Goal: Information Seeking & Learning: Learn about a topic

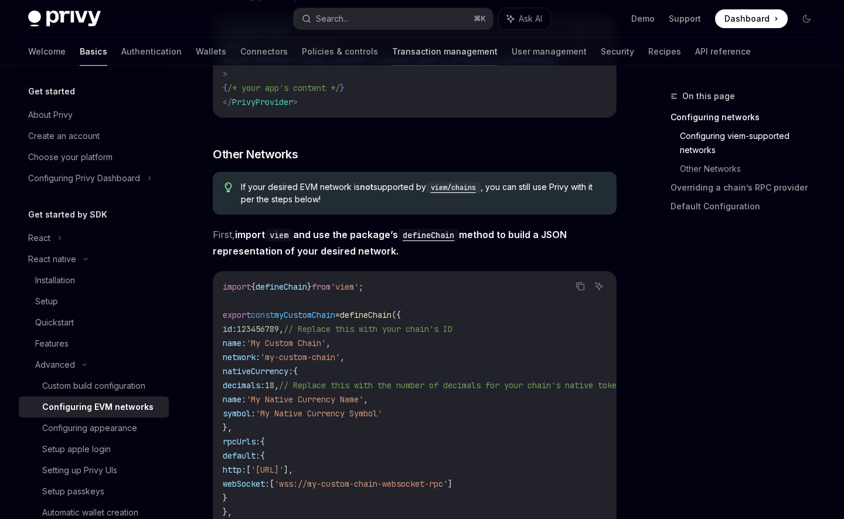
click at [392, 59] on link "Transaction management" at bounding box center [445, 52] width 106 height 28
type textarea "*"
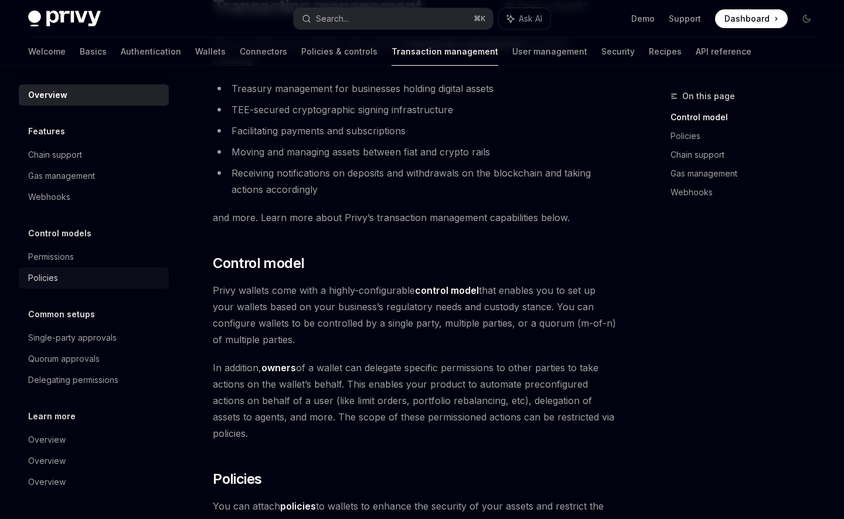
scroll to position [95, 0]
click at [87, 150] on div "Chain support" at bounding box center [95, 155] width 134 height 14
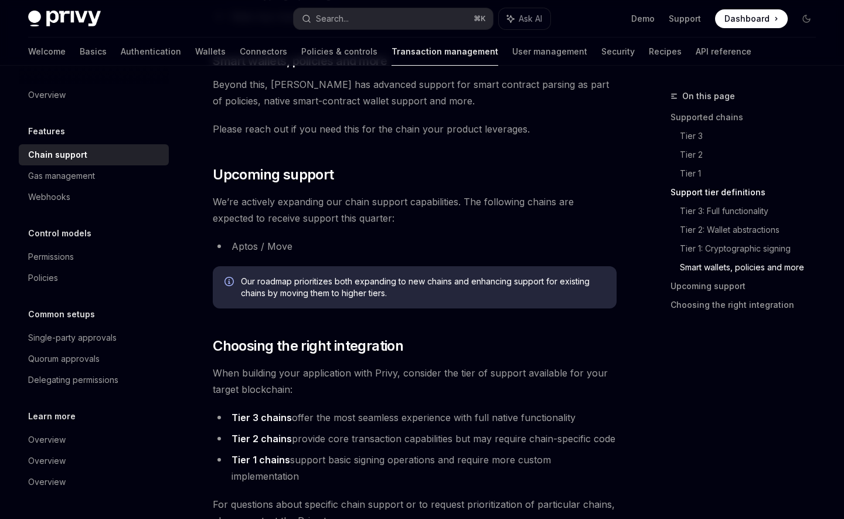
scroll to position [1166, 0]
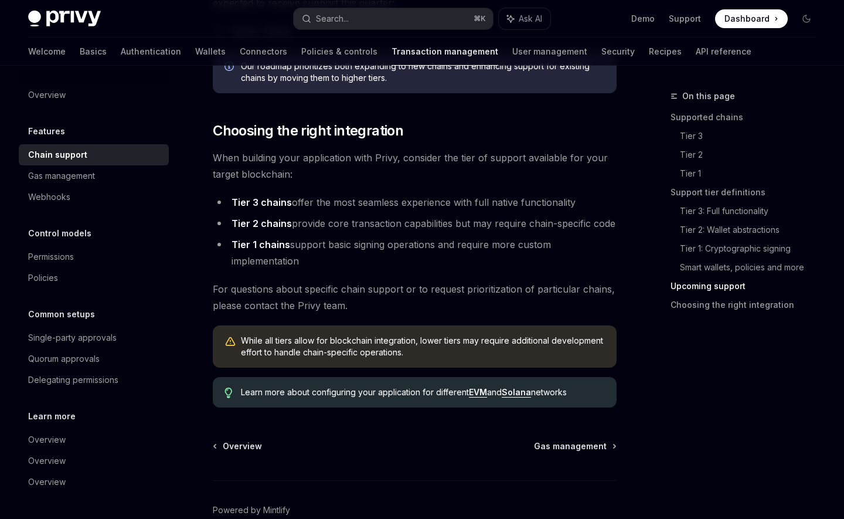
scroll to position [1368, 0]
click at [356, 244] on li "Tier 1 chains support basic signing operations and require more custom implemen…" at bounding box center [415, 252] width 404 height 33
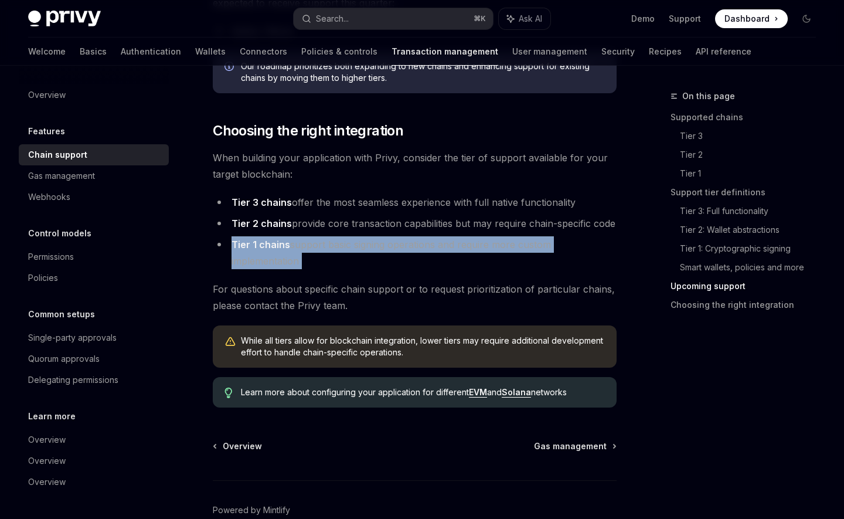
click at [356, 244] on li "Tier 1 chains support basic signing operations and require more custom implemen…" at bounding box center [415, 252] width 404 height 33
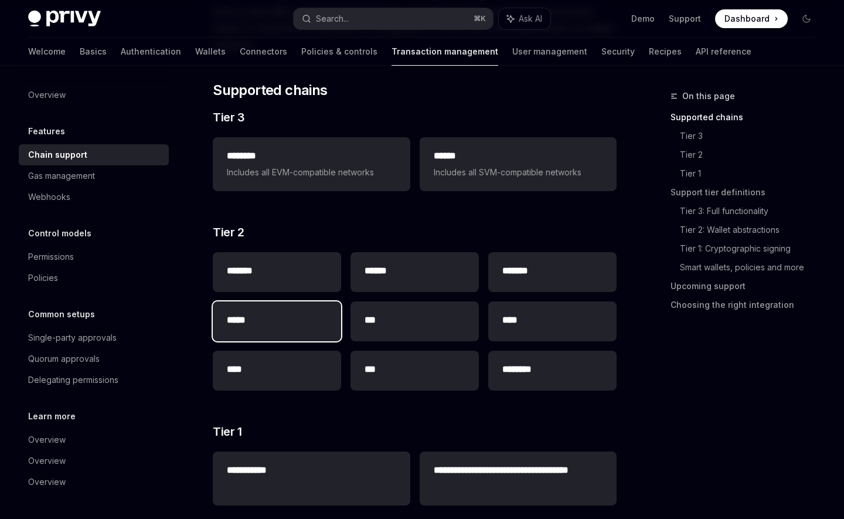
scroll to position [156, 0]
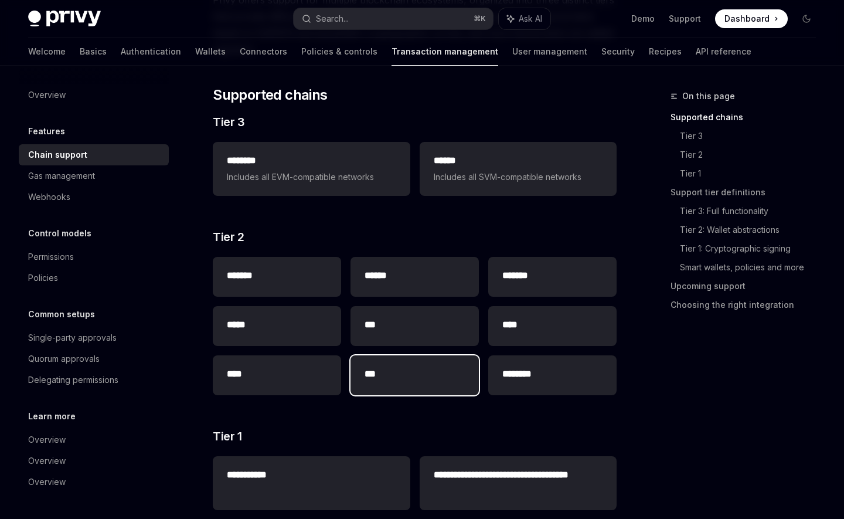
click at [420, 365] on div "***" at bounding box center [415, 375] width 128 height 40
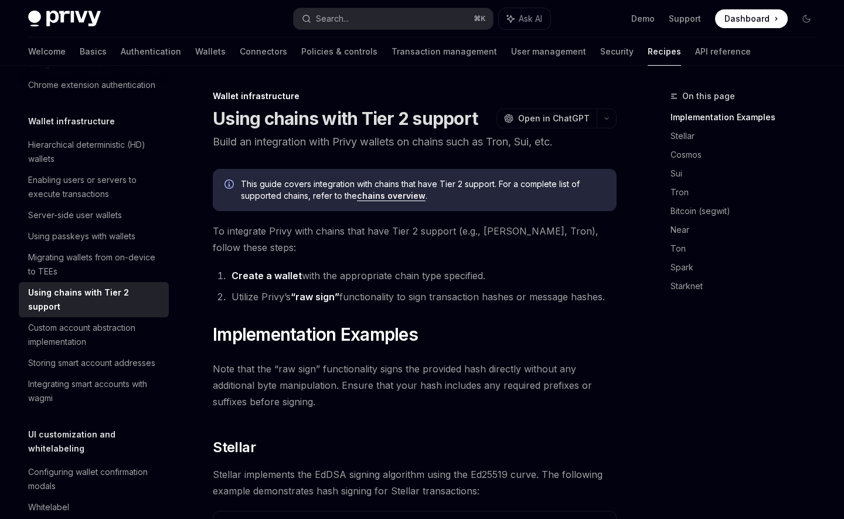
click at [397, 196] on link "chains overview" at bounding box center [391, 196] width 69 height 11
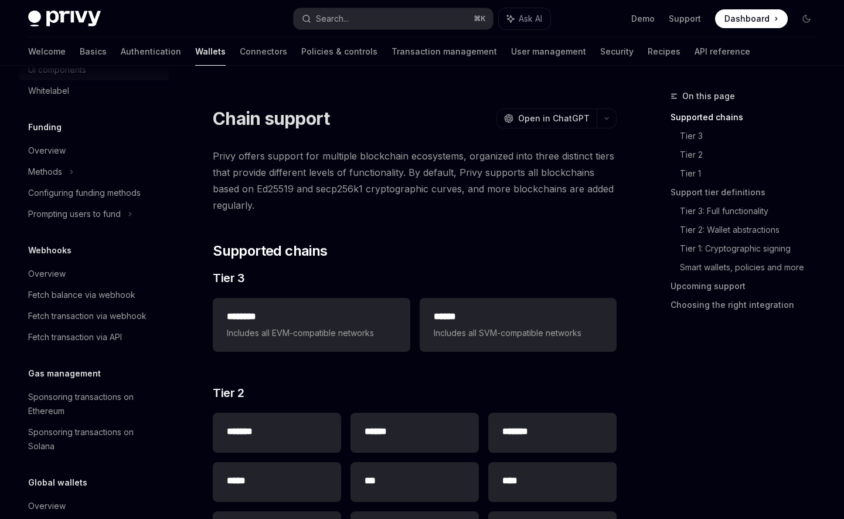
scroll to position [433, 0]
click at [39, 144] on div "Overview" at bounding box center [47, 150] width 38 height 14
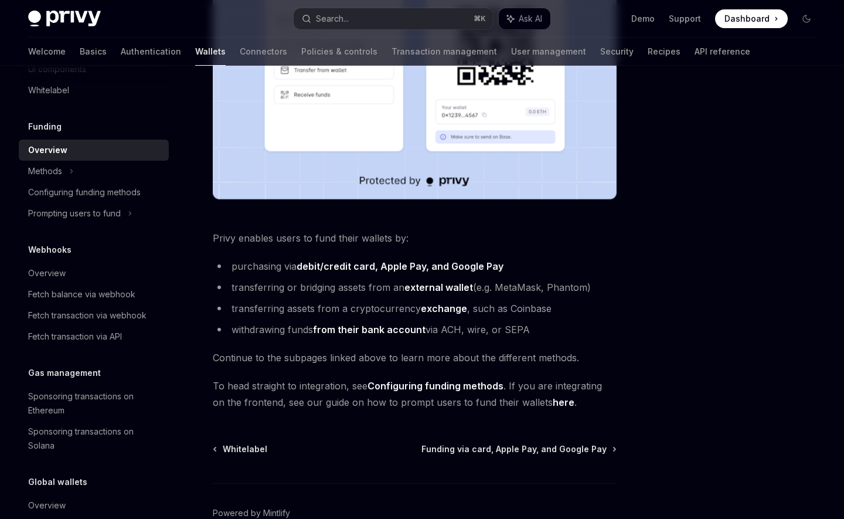
scroll to position [349, 0]
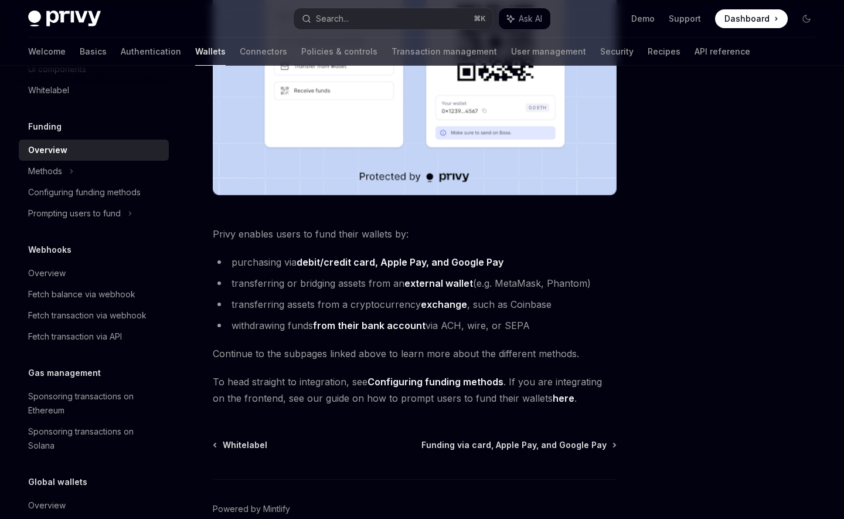
click at [302, 240] on span "Privy enables users to fund their wallets by:" at bounding box center [415, 234] width 404 height 16
click at [264, 268] on li "purchasing via debit/credit card, Apple Pay, and Google Pay" at bounding box center [415, 262] width 404 height 16
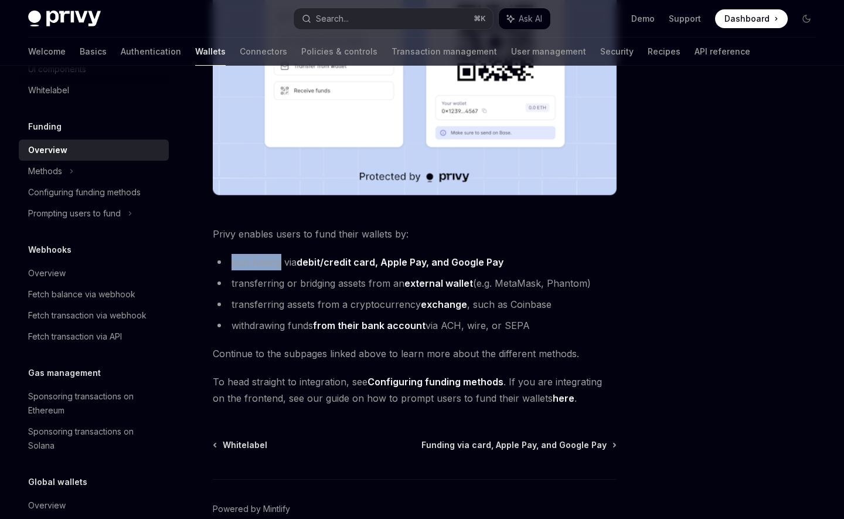
click at [264, 268] on li "purchasing via debit/credit card, Apple Pay, and Google Pay" at bounding box center [415, 262] width 404 height 16
click at [277, 284] on li "transferring or bridging assets from an external wallet (e.g. MetaMask, Phantom)" at bounding box center [415, 283] width 404 height 16
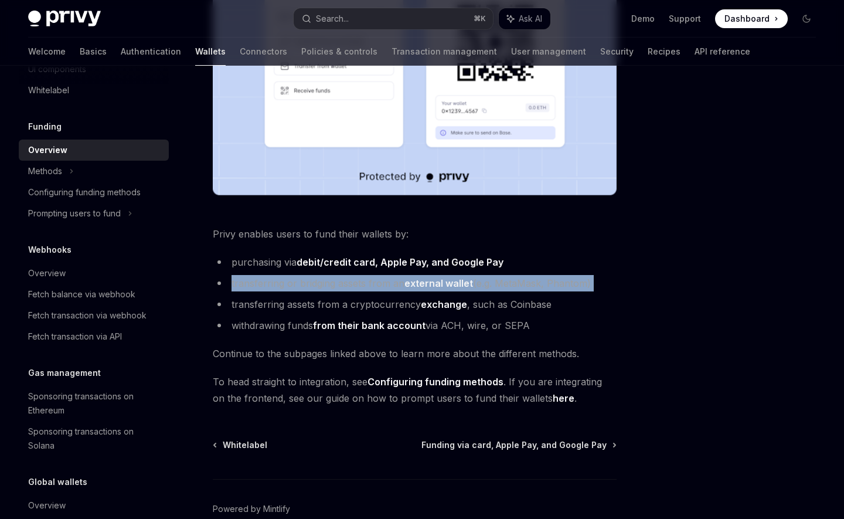
click at [280, 304] on li "transferring assets from a cryptocurrency exchange , such as Coinbase" at bounding box center [415, 304] width 404 height 16
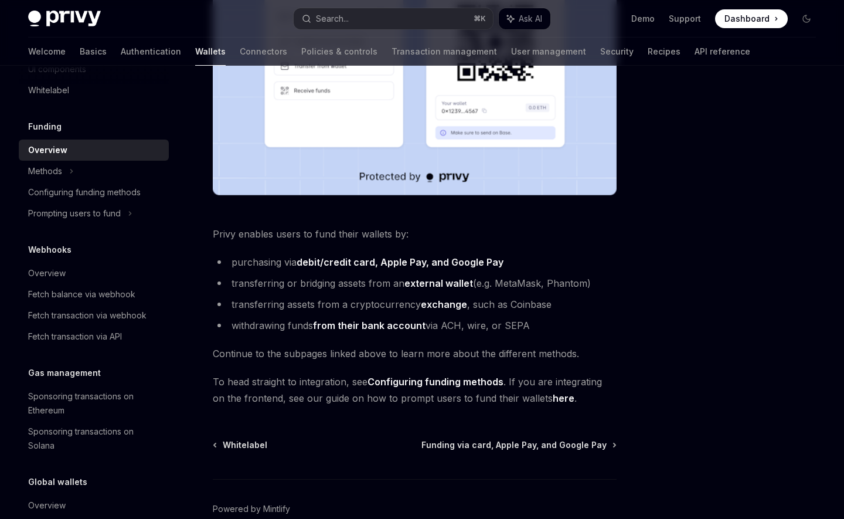
click at [280, 304] on li "transferring assets from a cryptocurrency exchange , such as Coinbase" at bounding box center [415, 304] width 404 height 16
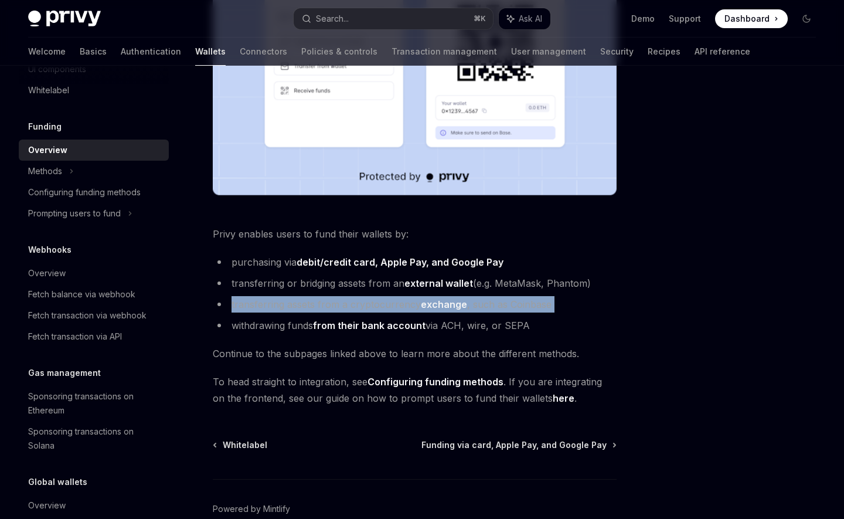
click at [287, 330] on li "withdrawing funds from their bank account via ACH, wire, or SEPA" at bounding box center [415, 325] width 404 height 16
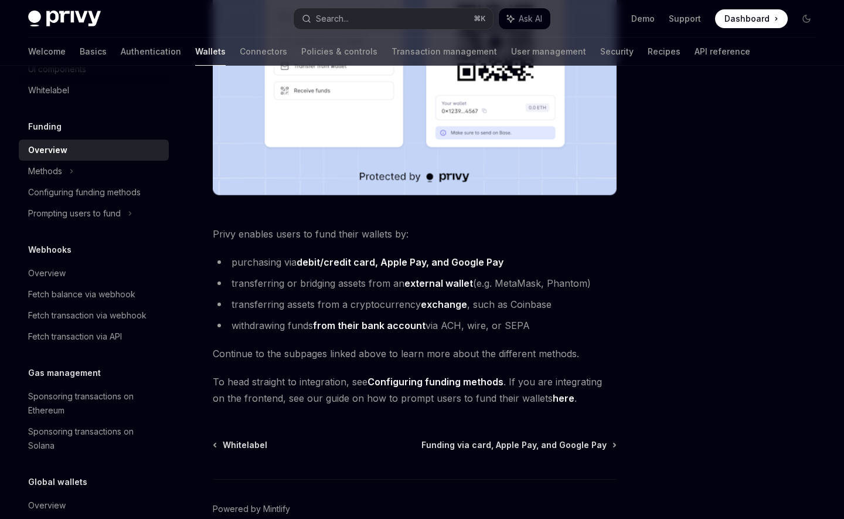
click at [287, 330] on li "withdrawing funds from their bank account via ACH, wire, or SEPA" at bounding box center [415, 325] width 404 height 16
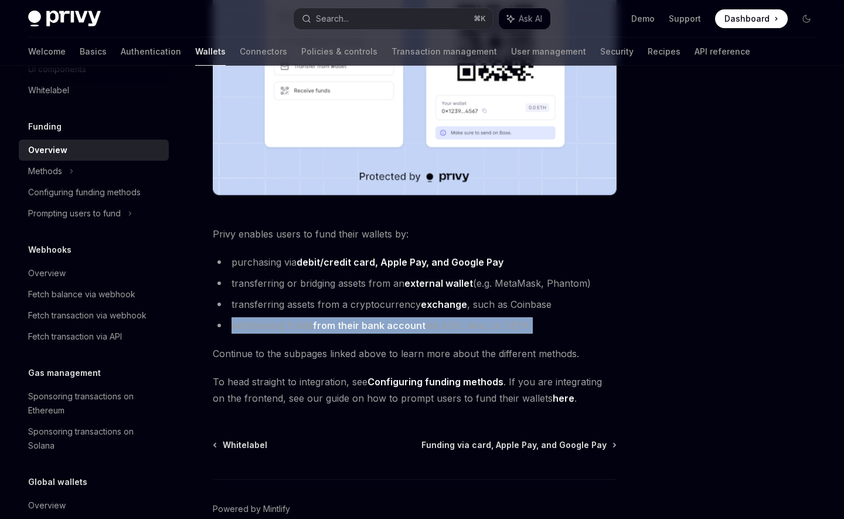
click at [287, 330] on li "withdrawing funds from their bank account via ACH, wire, or SEPA" at bounding box center [415, 325] width 404 height 16
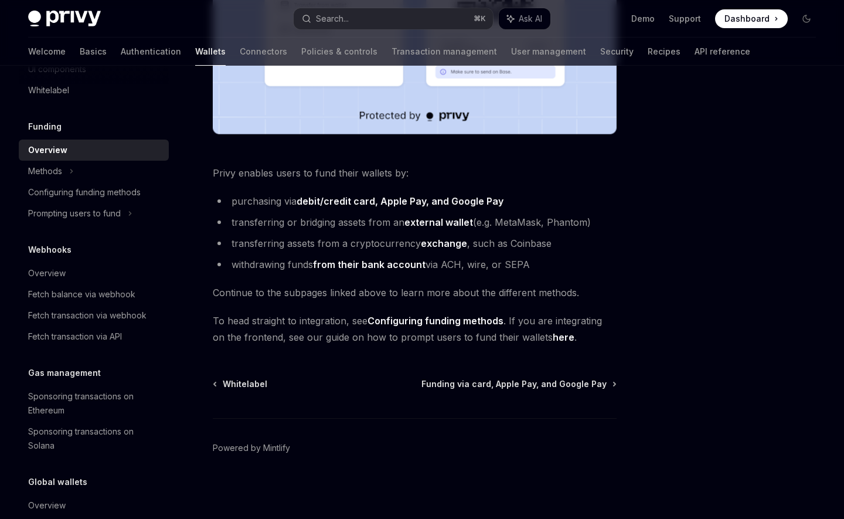
scroll to position [410, 0]
click at [446, 316] on link "Configuring funding methods" at bounding box center [436, 320] width 136 height 12
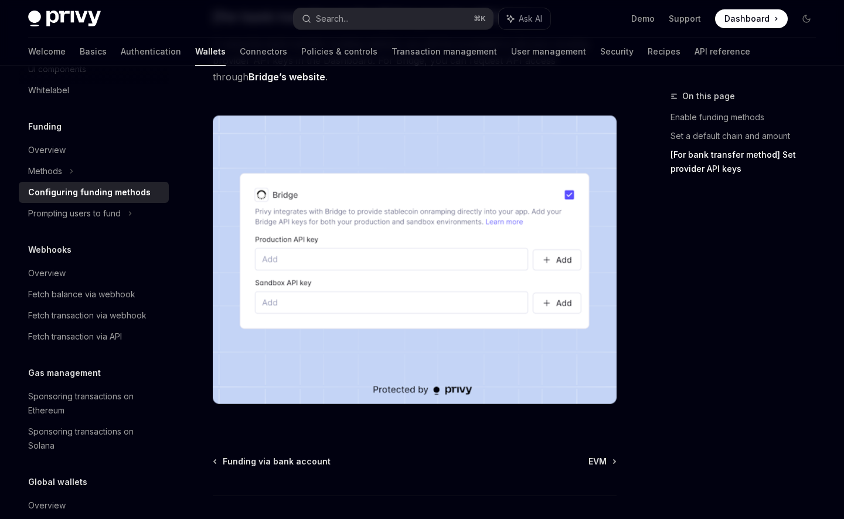
scroll to position [1168, 0]
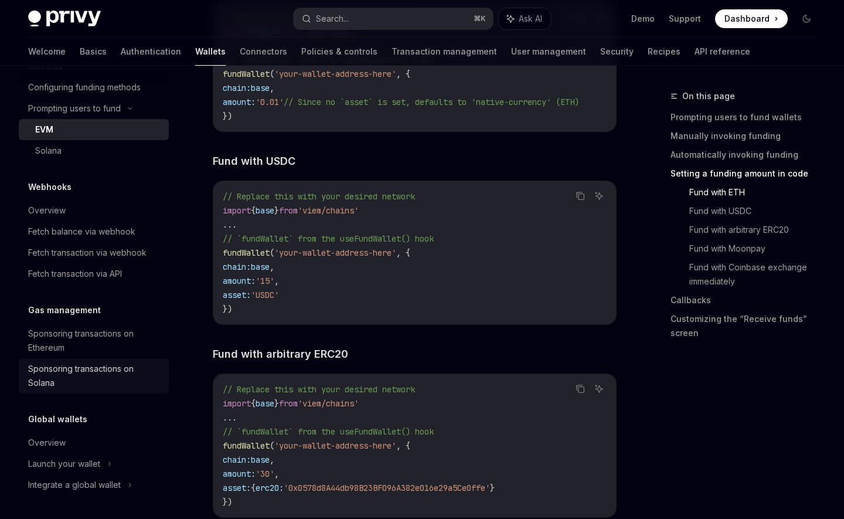
scroll to position [538, 0]
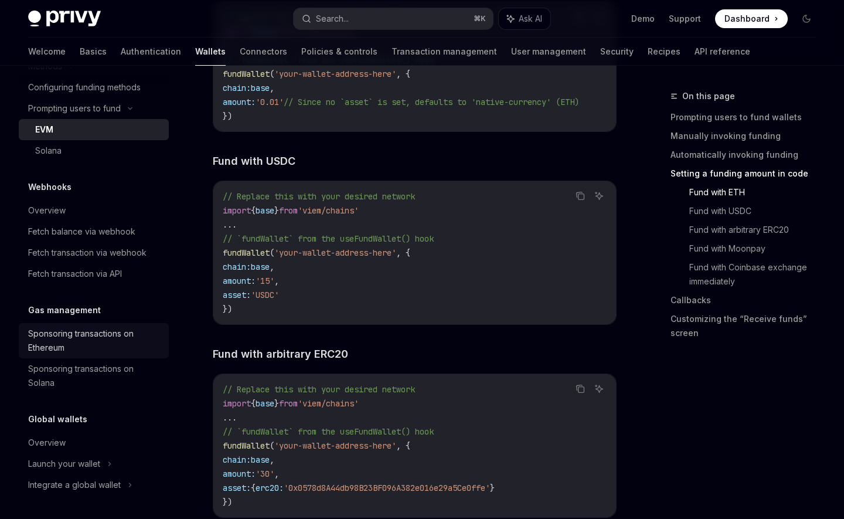
click at [92, 347] on div "Sponsoring transactions on Ethereum" at bounding box center [95, 341] width 134 height 28
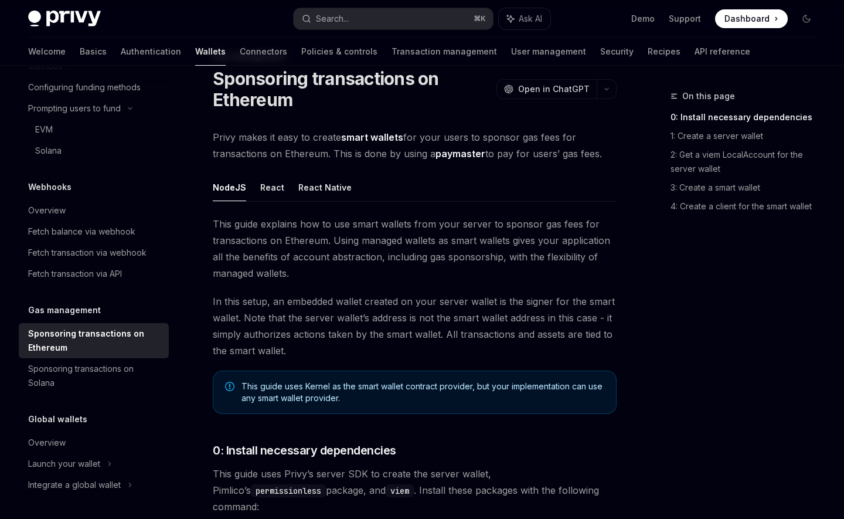
scroll to position [40, 0]
click at [274, 260] on span "This guide explains how to use smart wallets from your server to sponsor gas fe…" at bounding box center [415, 249] width 404 height 66
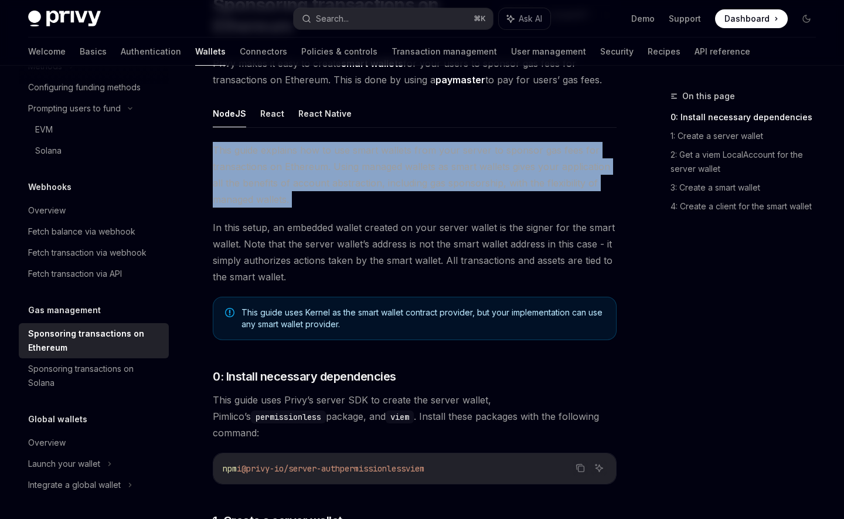
scroll to position [116, 0]
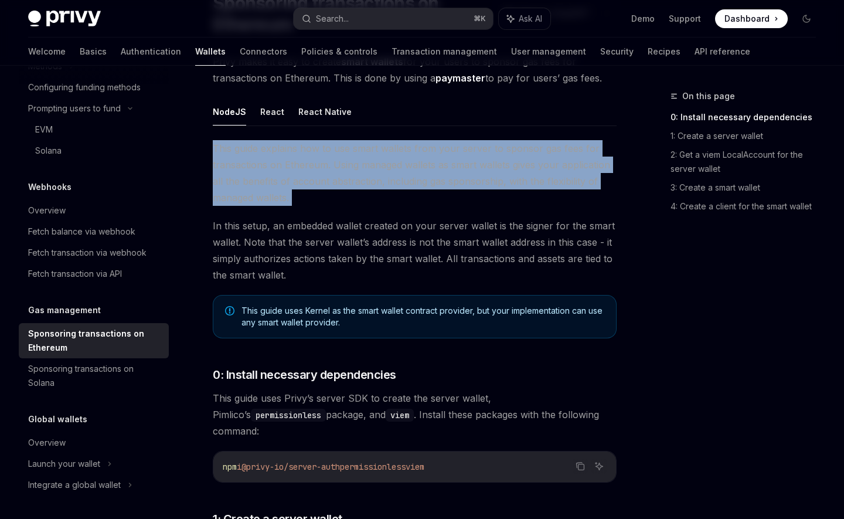
click at [260, 257] on span "In this setup, an embedded wallet created on your server wallet is the signer f…" at bounding box center [415, 251] width 404 height 66
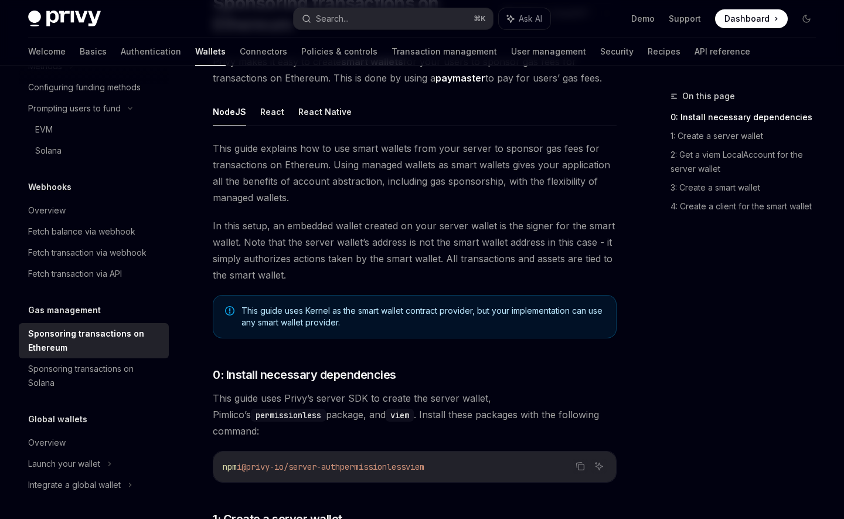
click at [260, 257] on span "In this setup, an embedded wallet created on your server wallet is the signer f…" at bounding box center [415, 251] width 404 height 66
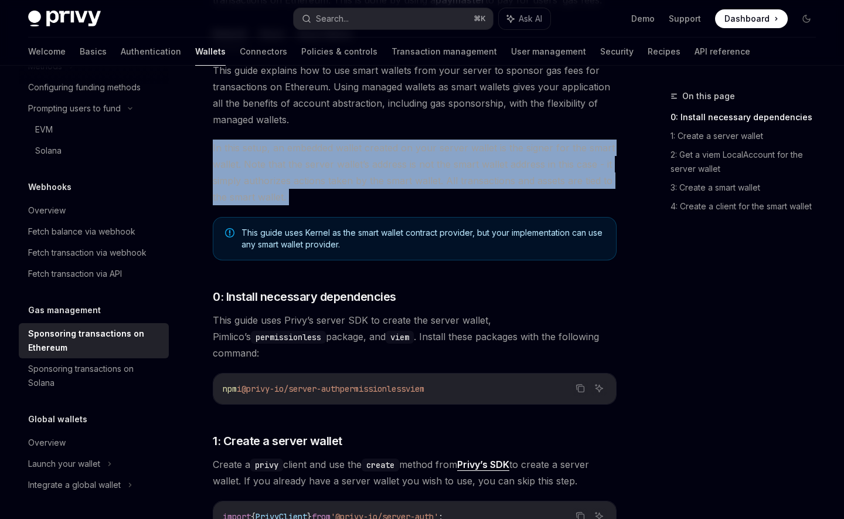
scroll to position [193, 0]
click at [239, 175] on span "In this setup, an embedded wallet created on your server wallet is the signer f…" at bounding box center [415, 173] width 404 height 66
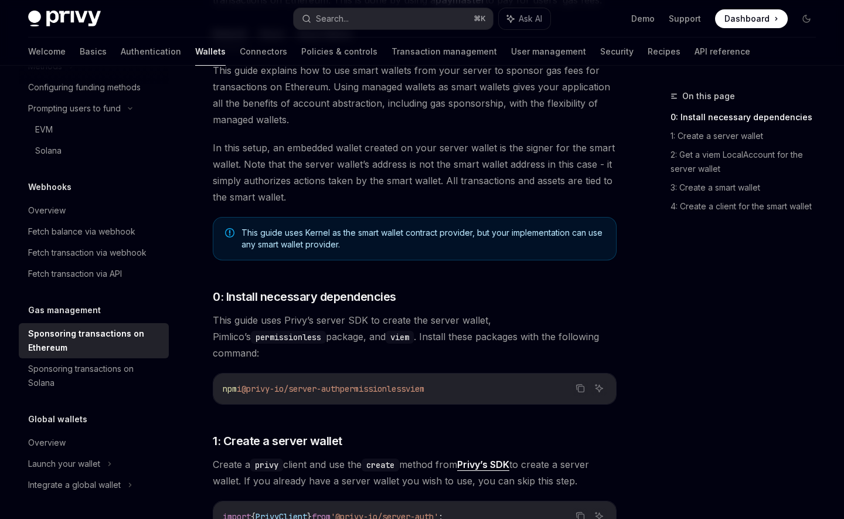
click at [239, 175] on span "In this setup, an embedded wallet created on your server wallet is the signer f…" at bounding box center [415, 173] width 404 height 66
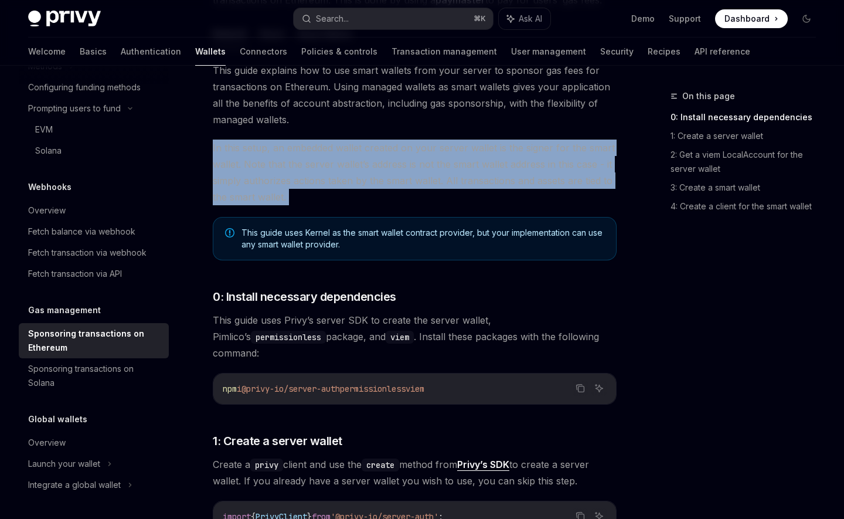
click at [254, 191] on span "In this setup, an embedded wallet created on your server wallet is the signer f…" at bounding box center [415, 173] width 404 height 66
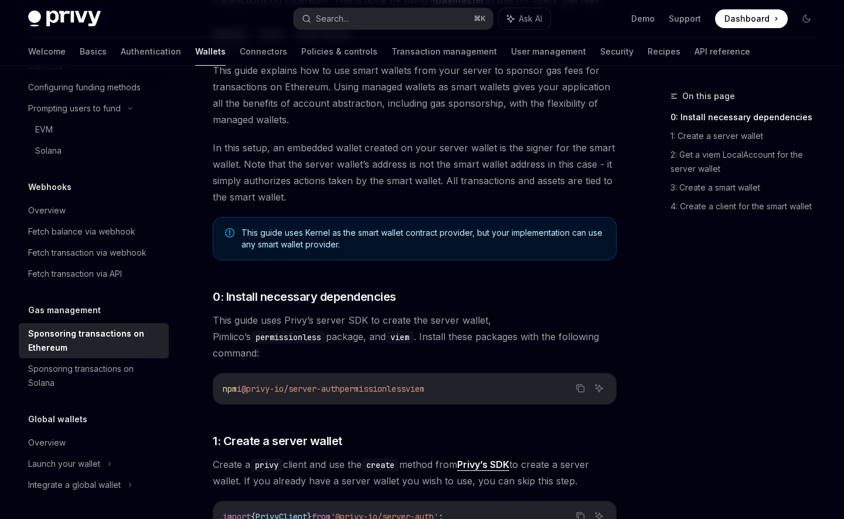
click at [254, 191] on span "In this setup, an embedded wallet created on your server wallet is the signer f…" at bounding box center [415, 173] width 404 height 66
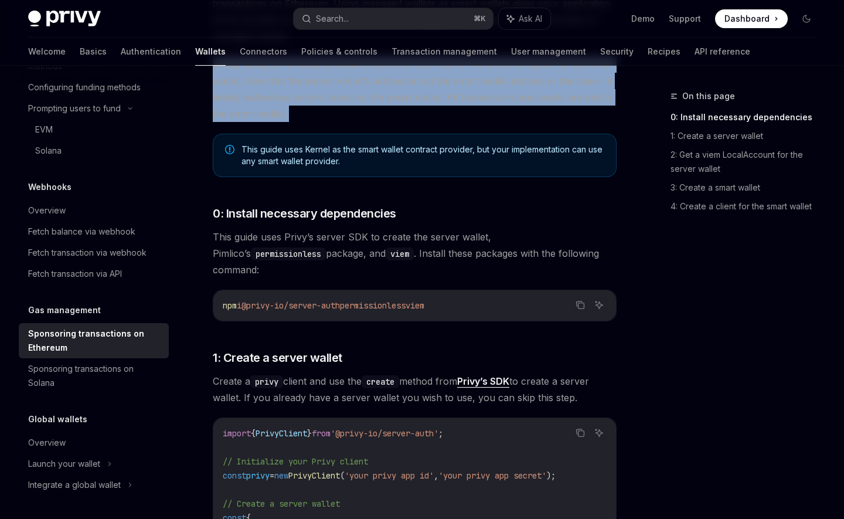
scroll to position [281, 0]
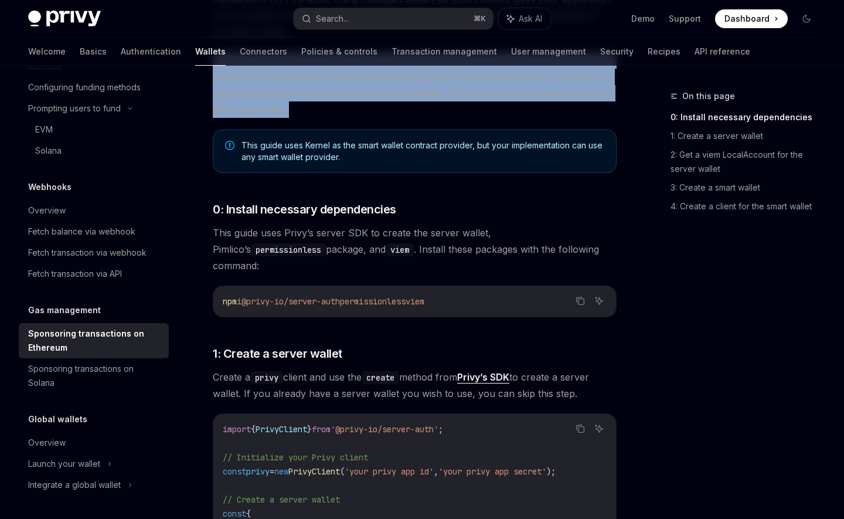
click at [268, 253] on span "This guide uses Privy’s server SDK to create the server wallet, Pimlico’s permi…" at bounding box center [415, 249] width 404 height 49
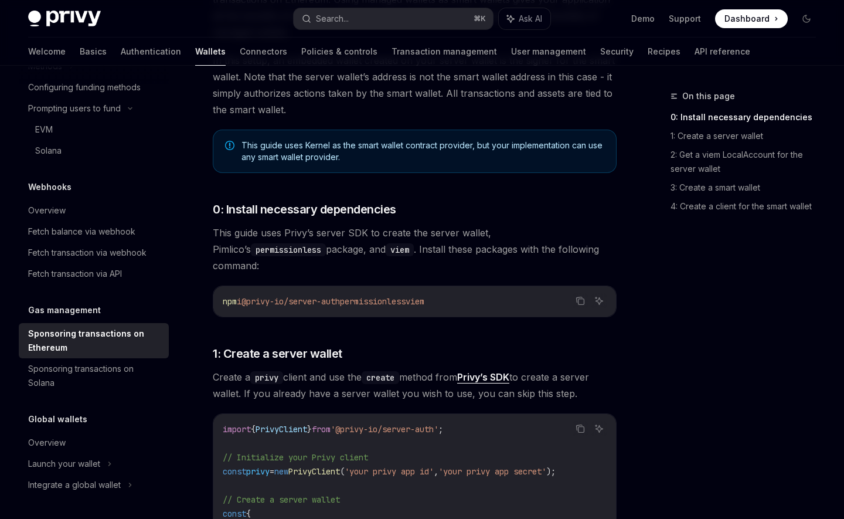
click at [268, 253] on span "This guide uses Privy’s server SDK to create the server wallet, Pimlico’s permi…" at bounding box center [415, 249] width 404 height 49
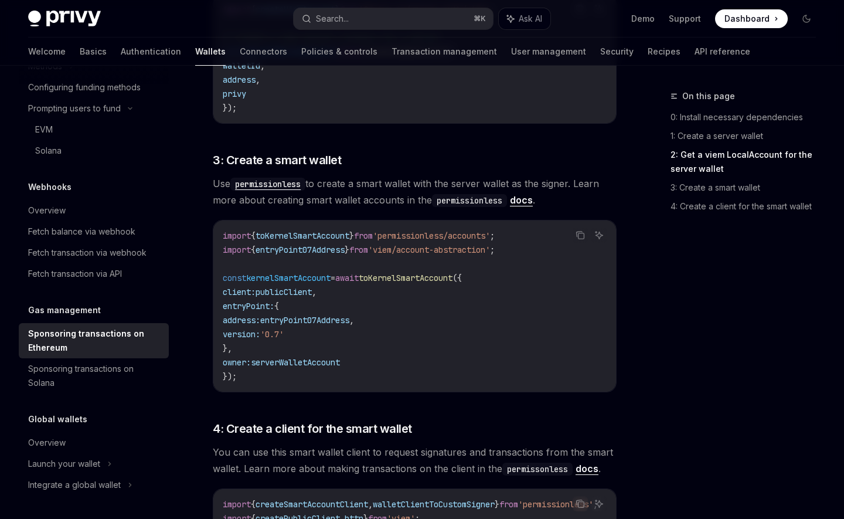
scroll to position [970, 0]
click at [365, 176] on span "Use permissionless to create a smart wallet with the server wallet as the signe…" at bounding box center [415, 191] width 404 height 33
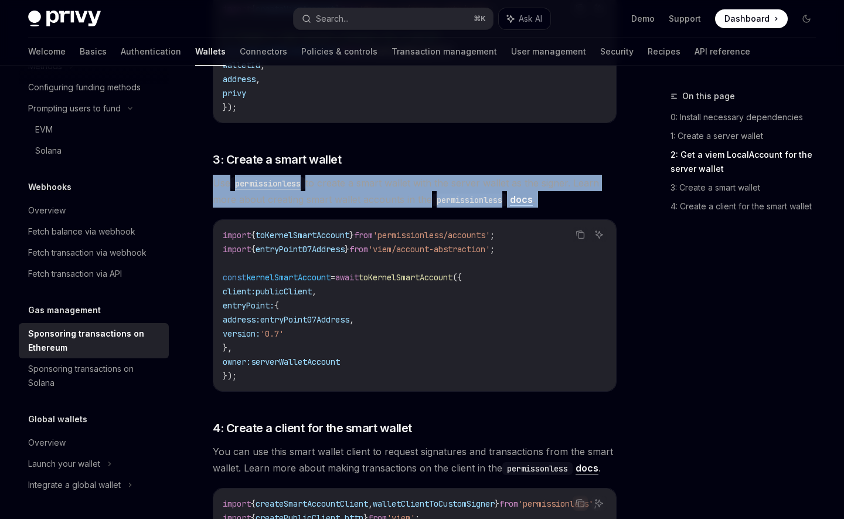
click at [365, 176] on span "Use permissionless to create a smart wallet with the server wallet as the signe…" at bounding box center [415, 191] width 404 height 33
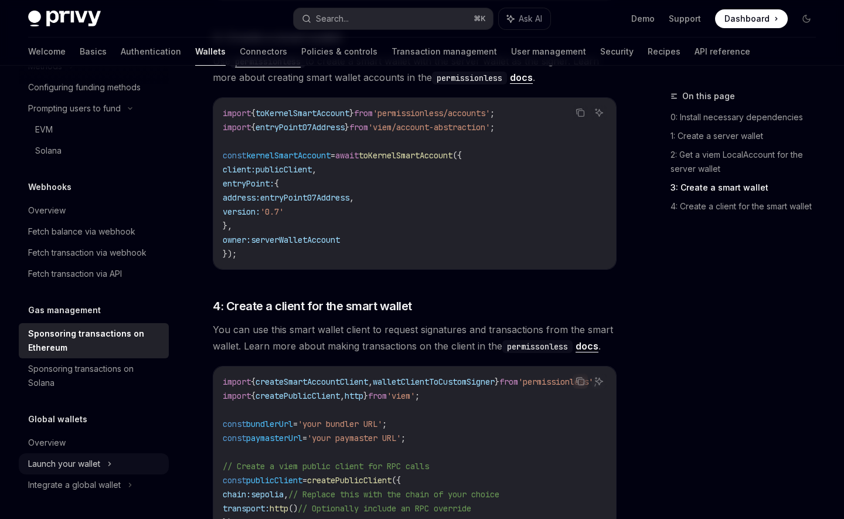
scroll to position [1092, 0]
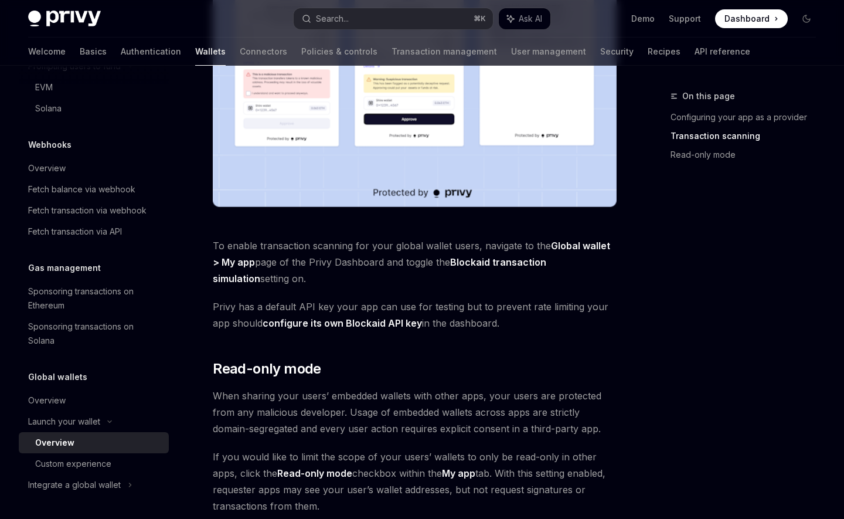
scroll to position [1049, 0]
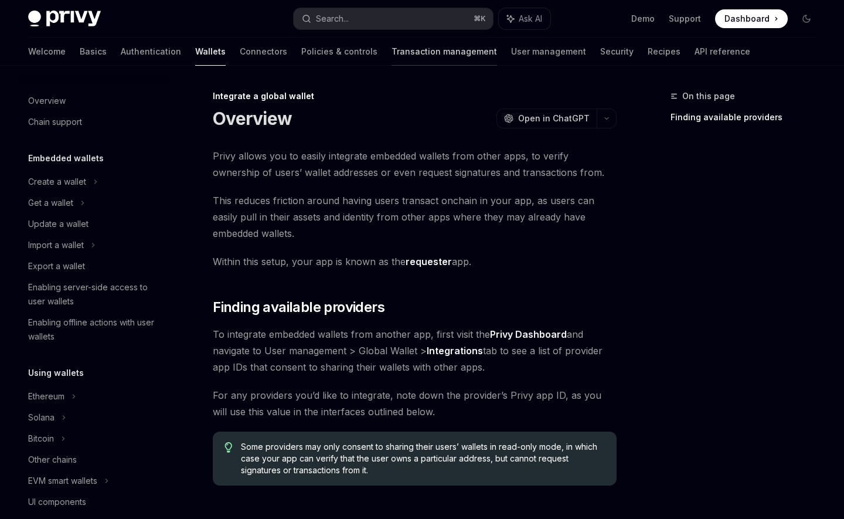
click at [392, 55] on link "Transaction management" at bounding box center [445, 52] width 106 height 28
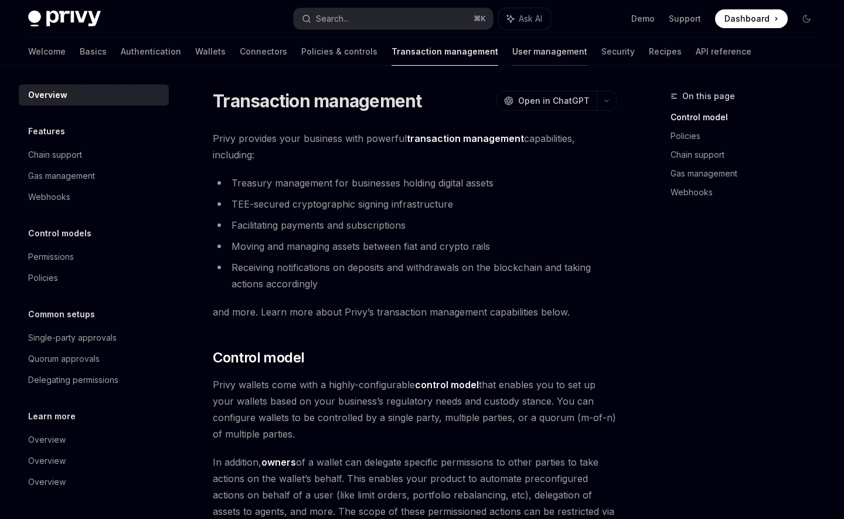
click at [512, 62] on link "User management" at bounding box center [549, 52] width 75 height 28
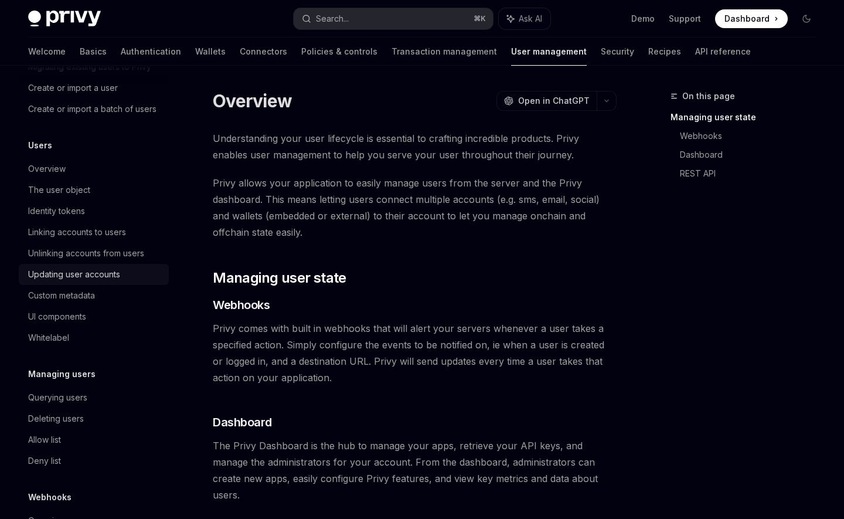
scroll to position [90, 0]
click at [114, 254] on div "Unlinking accounts from users" at bounding box center [86, 251] width 116 height 14
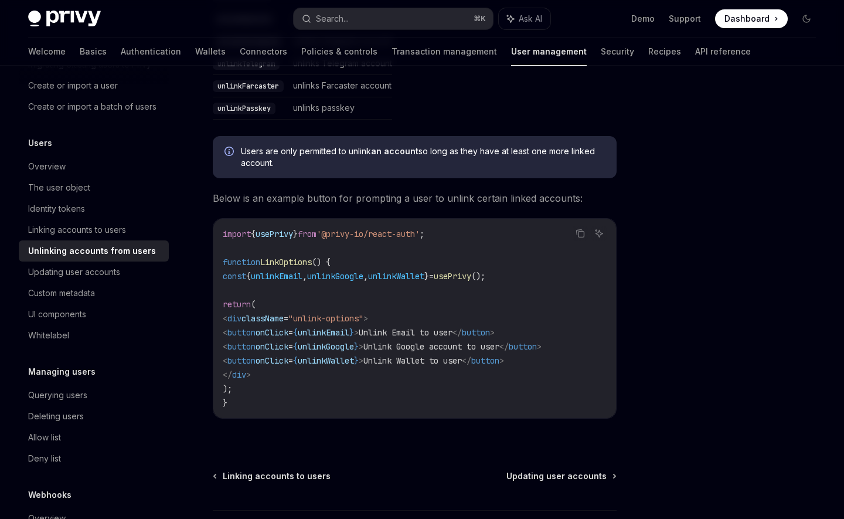
scroll to position [657, 0]
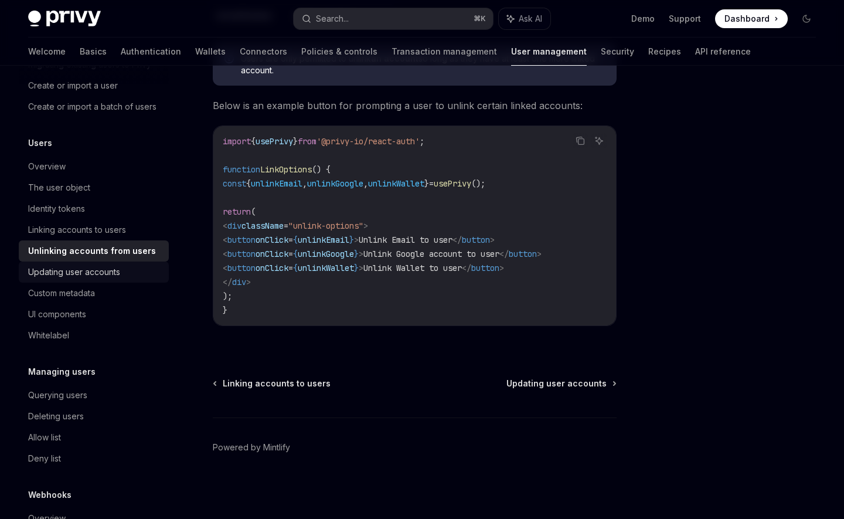
click at [95, 270] on div "Updating user accounts" at bounding box center [74, 272] width 92 height 14
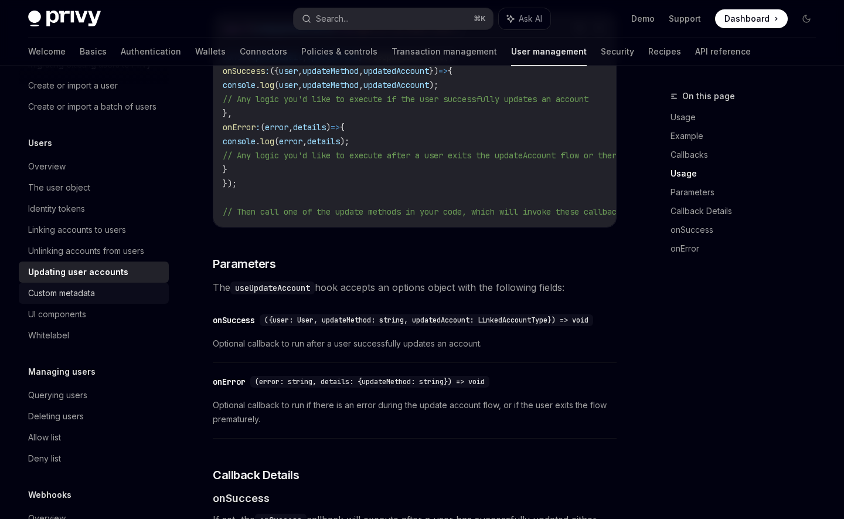
scroll to position [1024, 0]
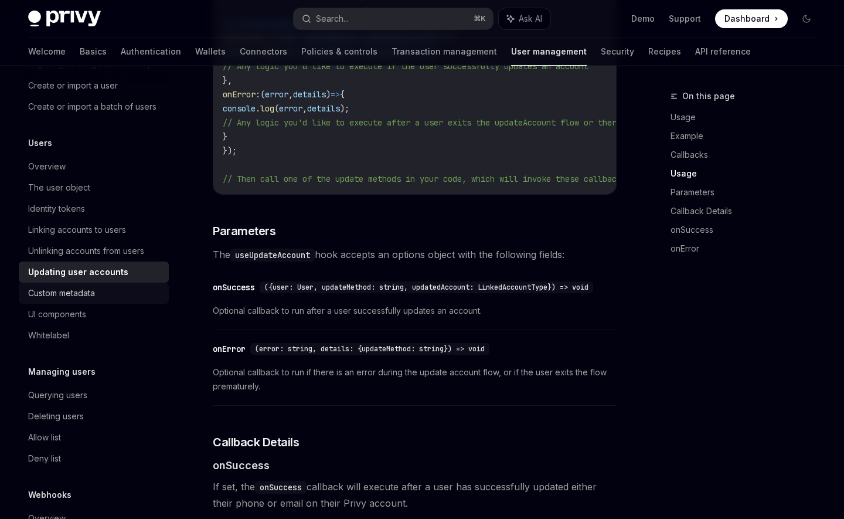
click at [59, 299] on div "Custom metadata" at bounding box center [61, 293] width 67 height 14
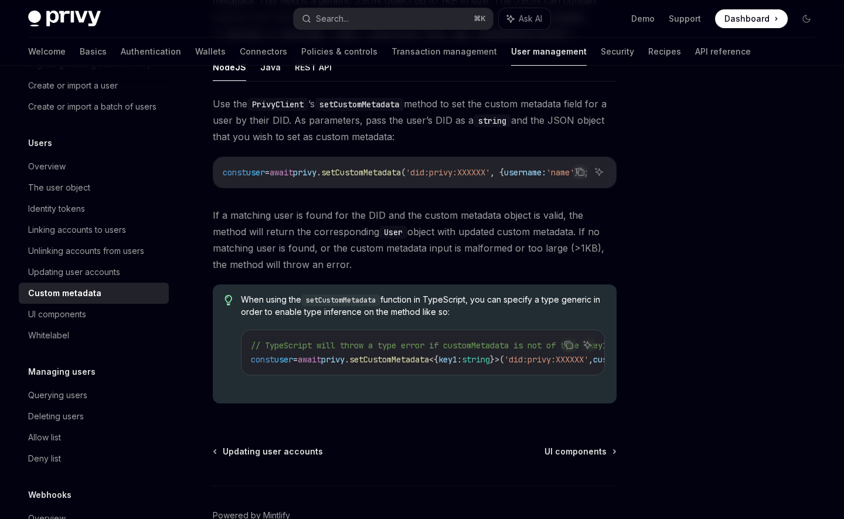
scroll to position [240, 0]
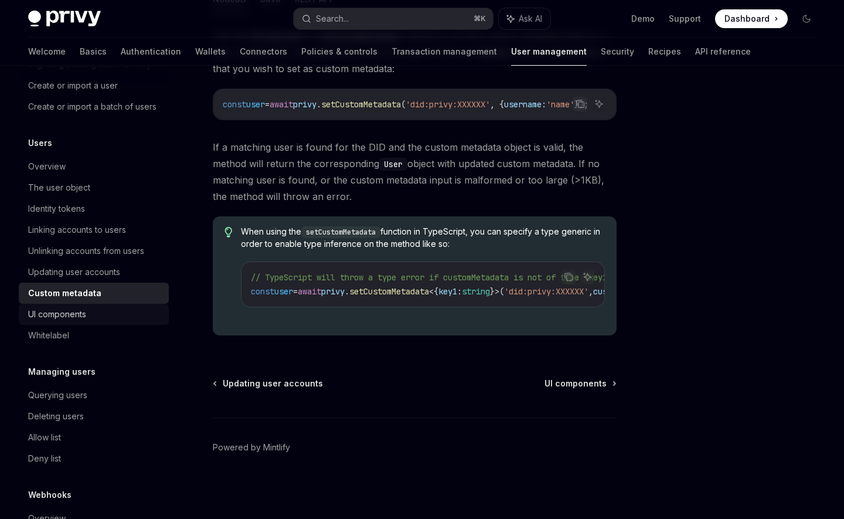
click at [59, 319] on div "UI components" at bounding box center [57, 314] width 58 height 14
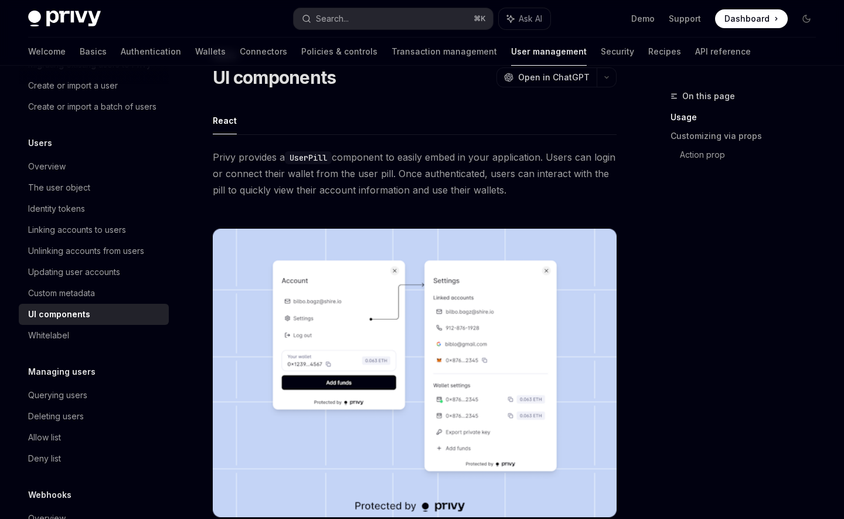
scroll to position [59, 0]
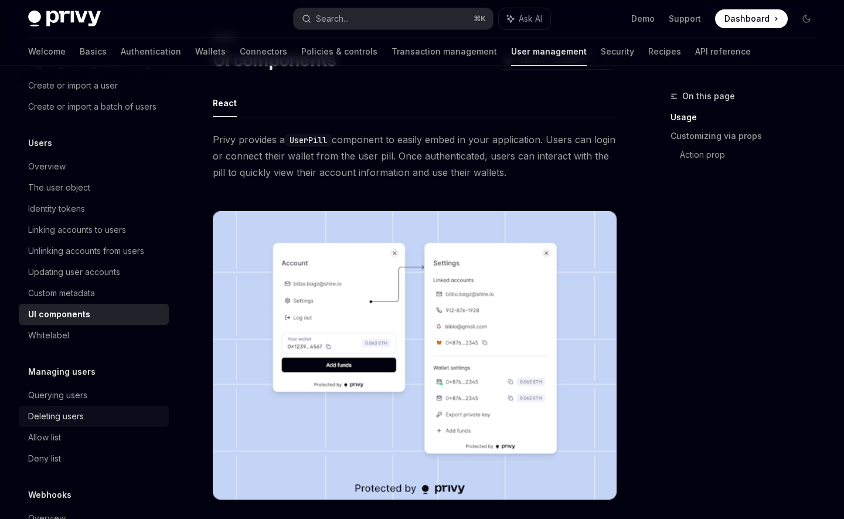
click at [110, 414] on div "Deleting users" at bounding box center [95, 416] width 134 height 14
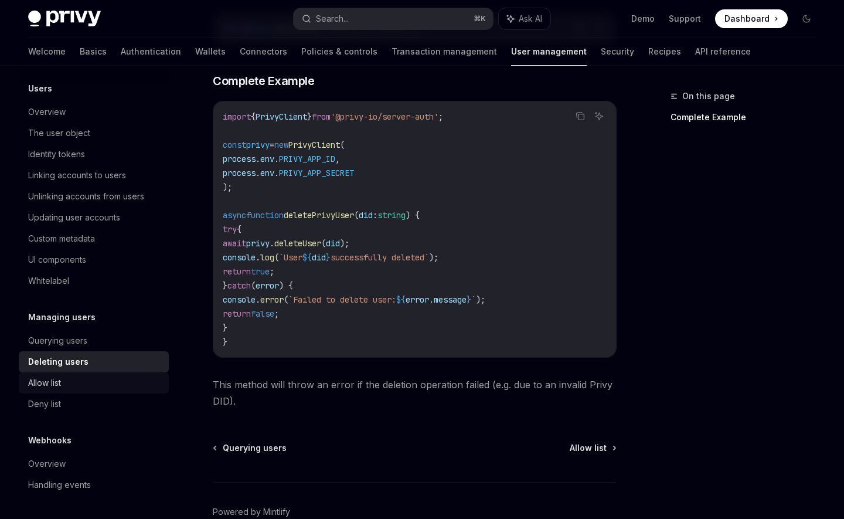
click at [61, 387] on div "Allow list" at bounding box center [44, 383] width 33 height 14
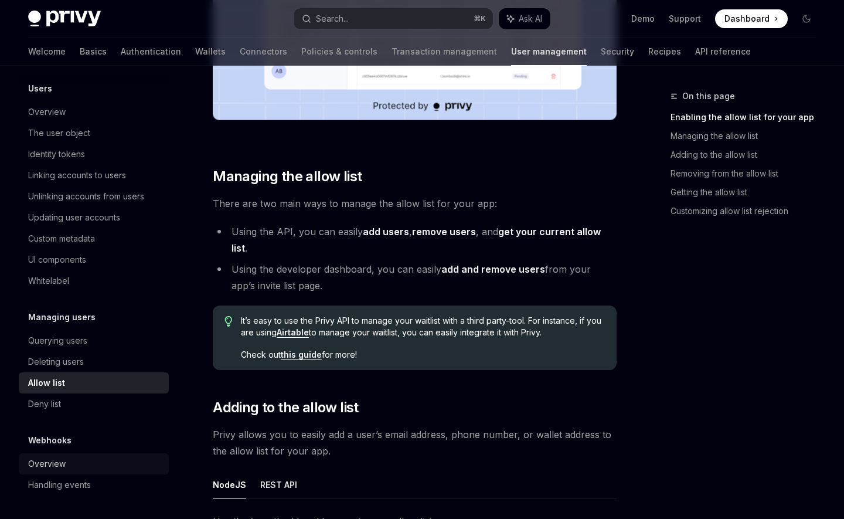
click at [72, 468] on div "Overview" at bounding box center [95, 464] width 134 height 14
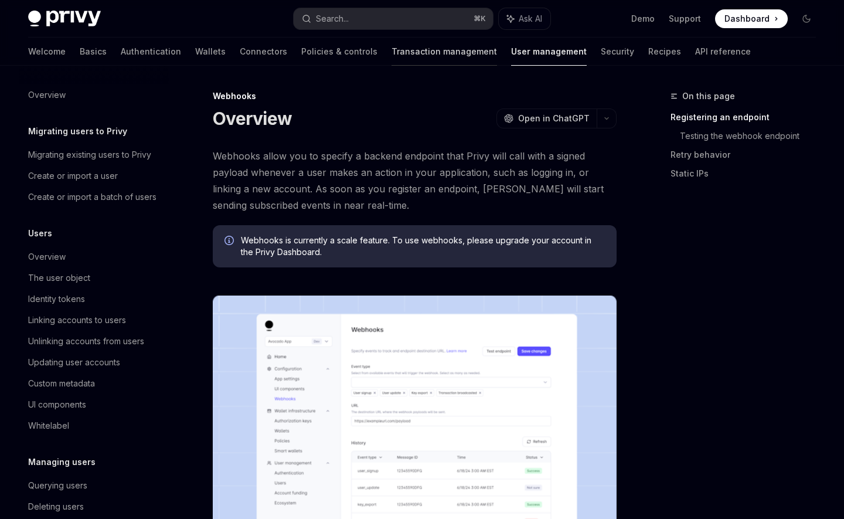
scroll to position [-1, 0]
click at [301, 57] on link "Policies & controls" at bounding box center [339, 52] width 76 height 28
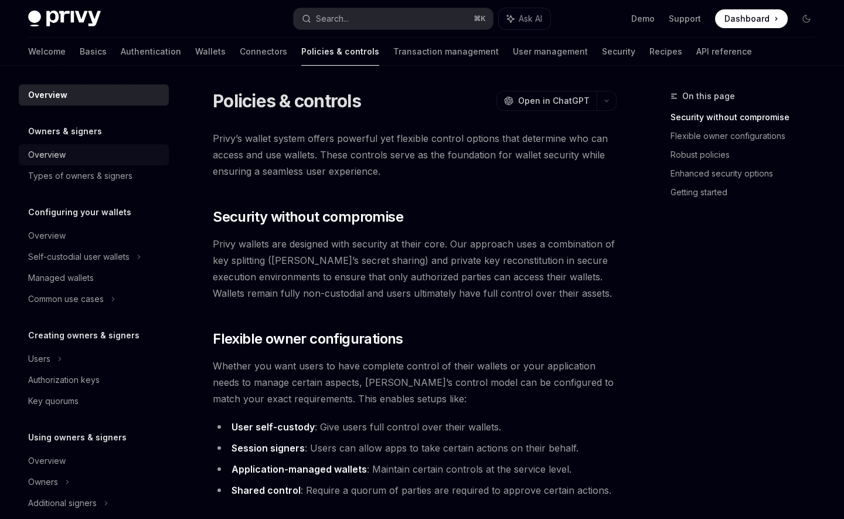
click at [66, 150] on div "Overview" at bounding box center [95, 155] width 134 height 14
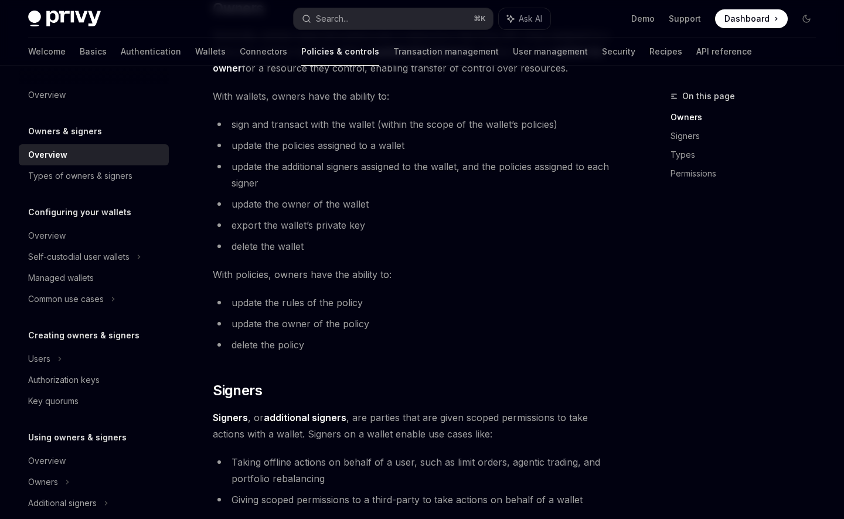
scroll to position [393, 0]
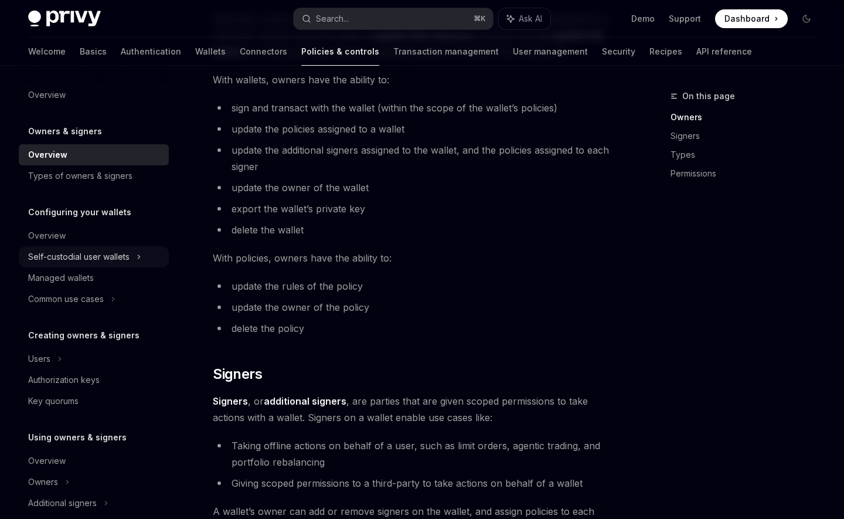
click at [84, 263] on div "Self-custodial user wallets" at bounding box center [78, 257] width 101 height 14
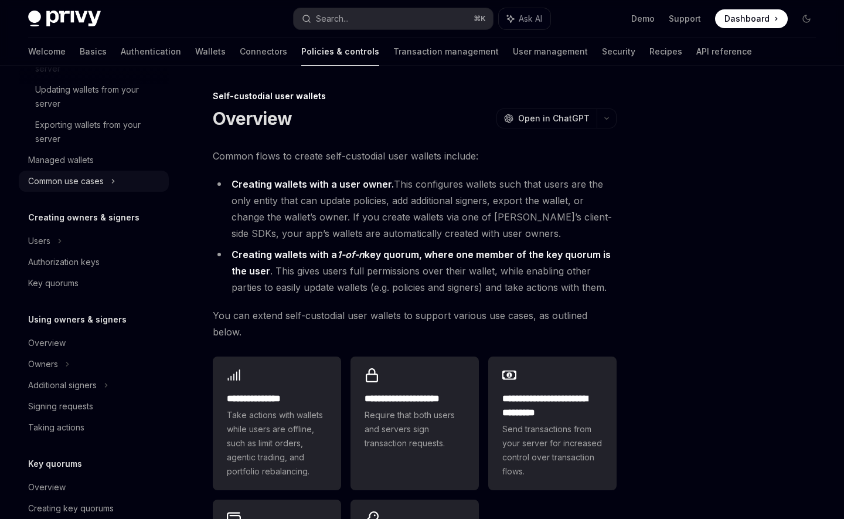
scroll to position [301, 0]
click at [41, 245] on div "Users" at bounding box center [39, 240] width 22 height 14
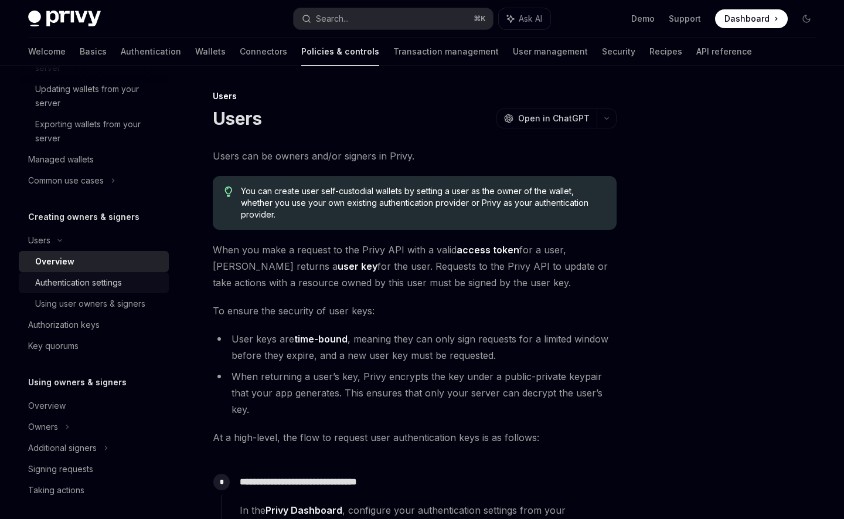
click at [83, 281] on div "Authentication settings" at bounding box center [78, 283] width 87 height 14
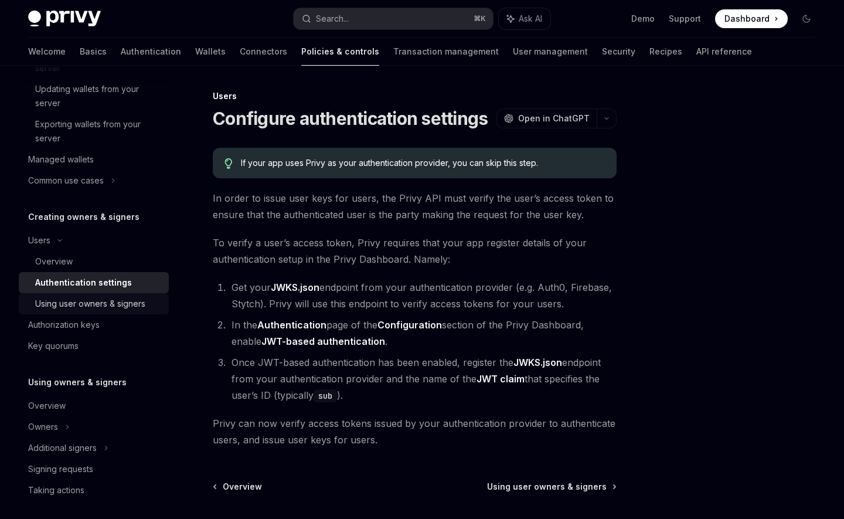
click at [89, 305] on div "Using user owners & signers" at bounding box center [90, 304] width 110 height 14
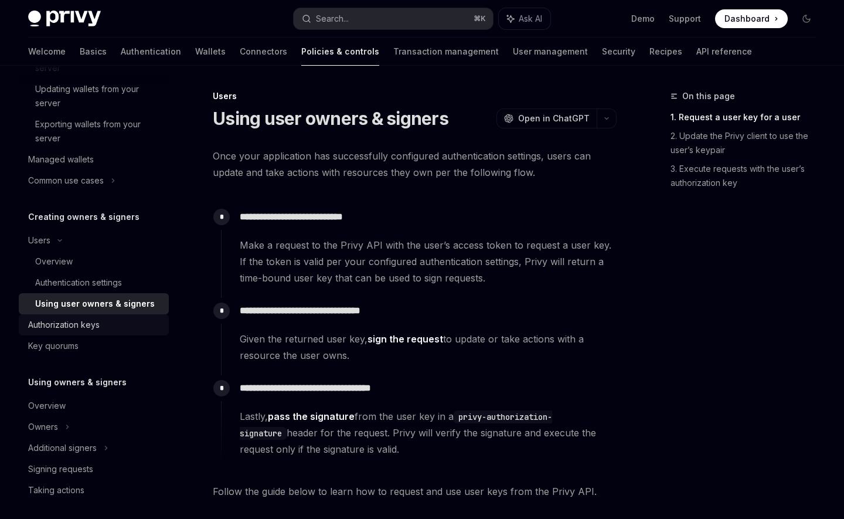
click at [101, 320] on div "Authorization keys" at bounding box center [95, 325] width 134 height 14
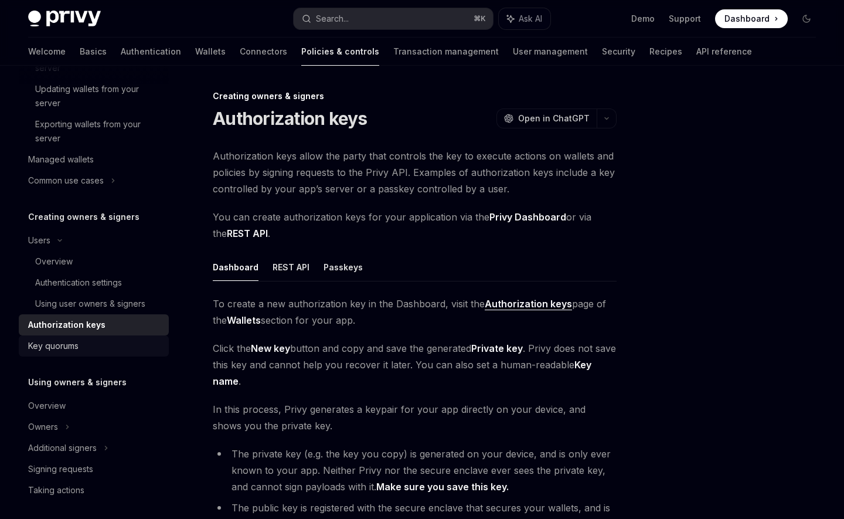
click at [94, 348] on div "Key quorums" at bounding box center [95, 346] width 134 height 14
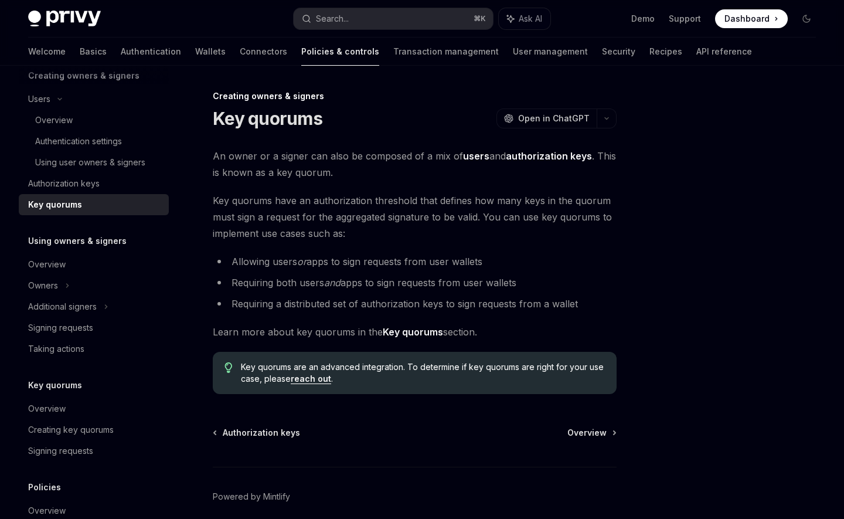
scroll to position [446, 0]
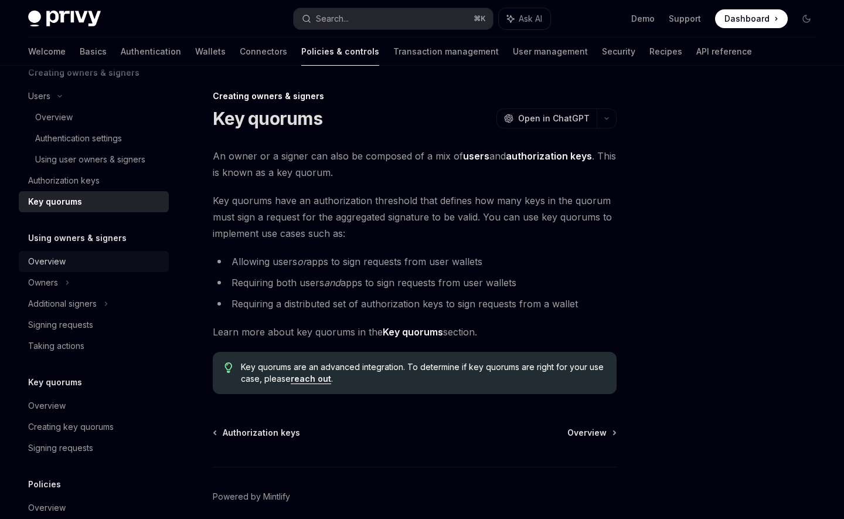
click at [58, 262] on div "Overview" at bounding box center [47, 261] width 38 height 14
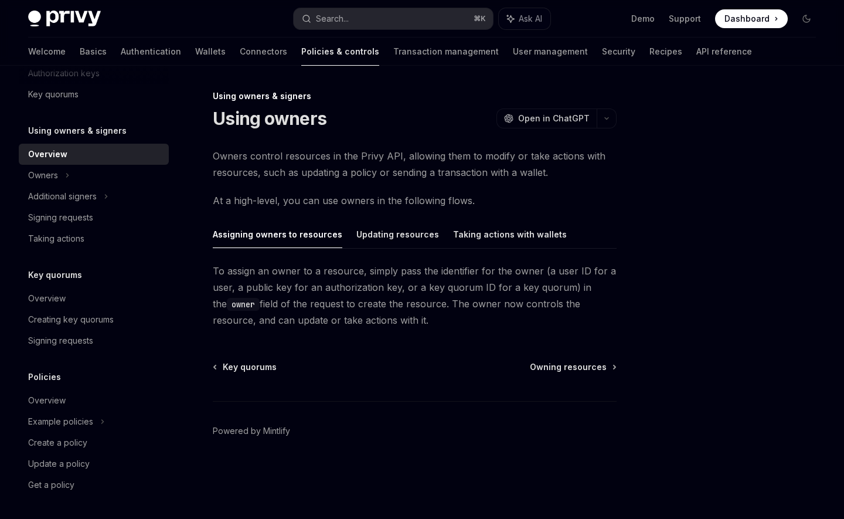
scroll to position [553, 0]
click at [79, 397] on div "Overview" at bounding box center [95, 400] width 134 height 14
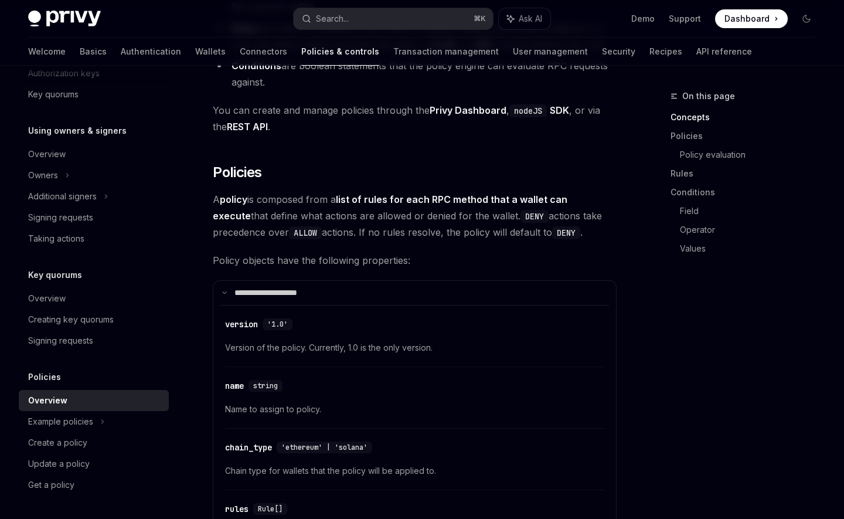
scroll to position [866, 0]
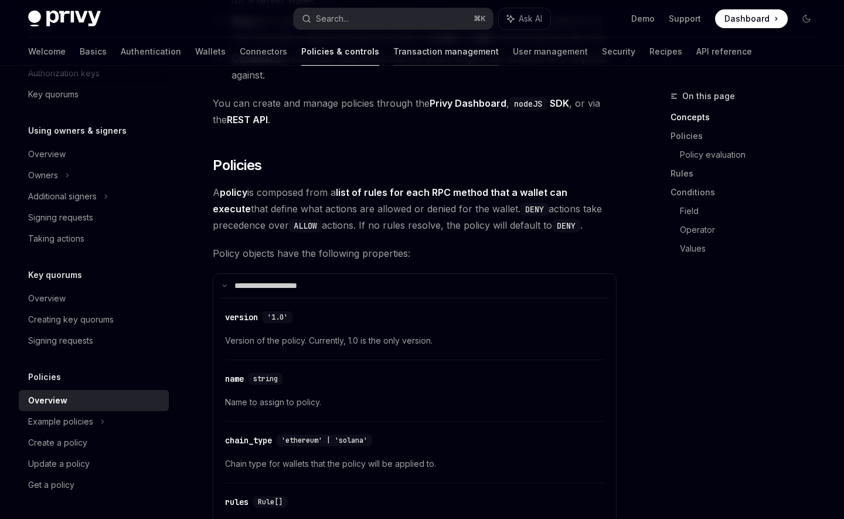
click at [393, 40] on link "Transaction management" at bounding box center [446, 52] width 106 height 28
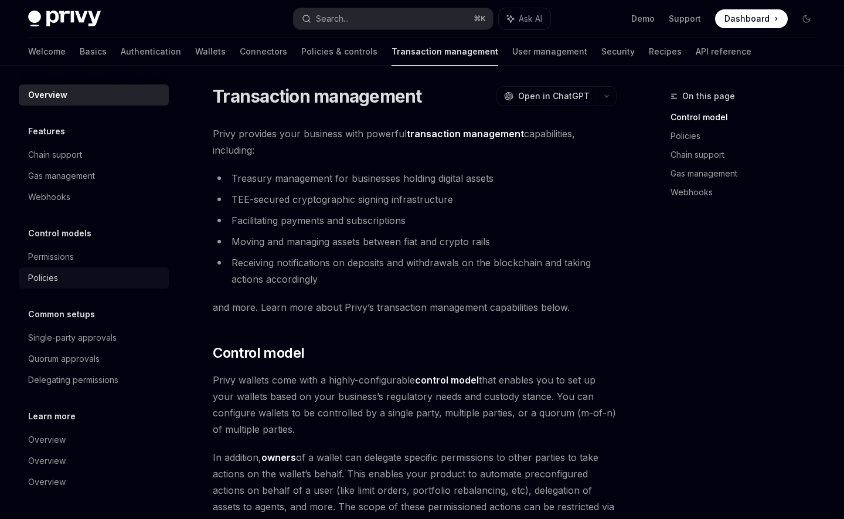
scroll to position [2, 0]
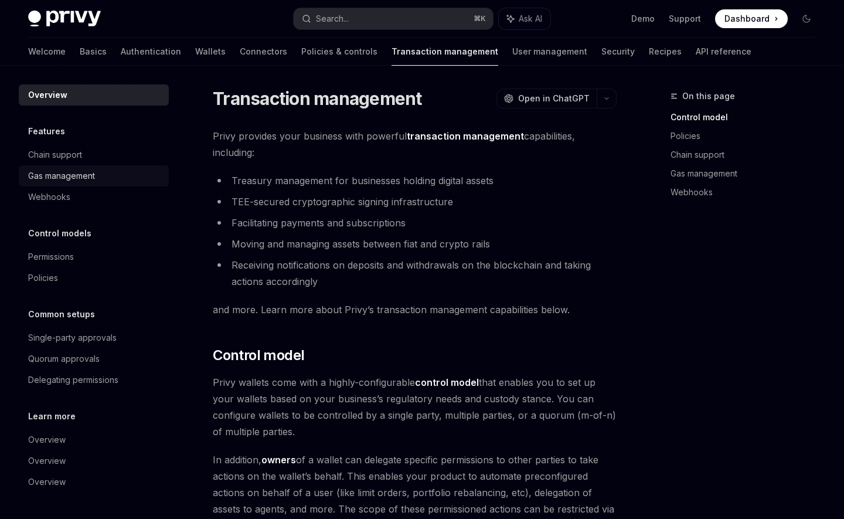
click at [46, 176] on div "Gas management" at bounding box center [61, 176] width 67 height 14
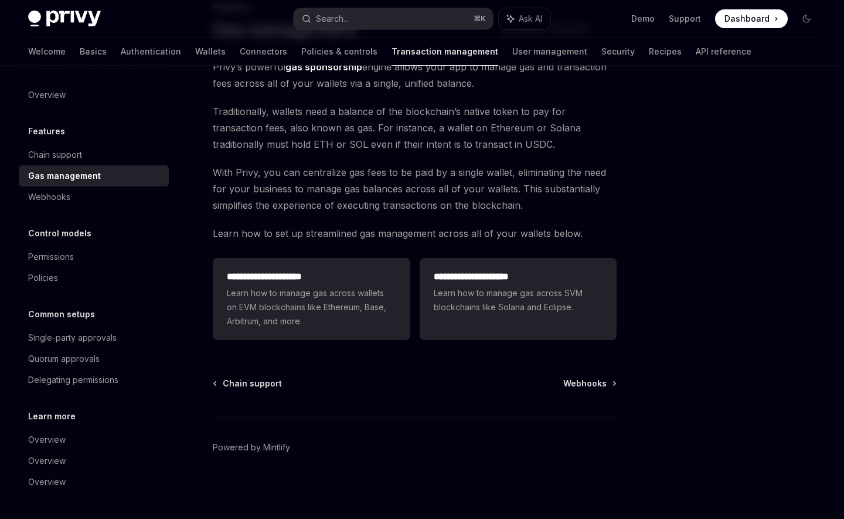
scroll to position [89, 0]
click at [66, 344] on div "Single-party approvals" at bounding box center [72, 338] width 89 height 14
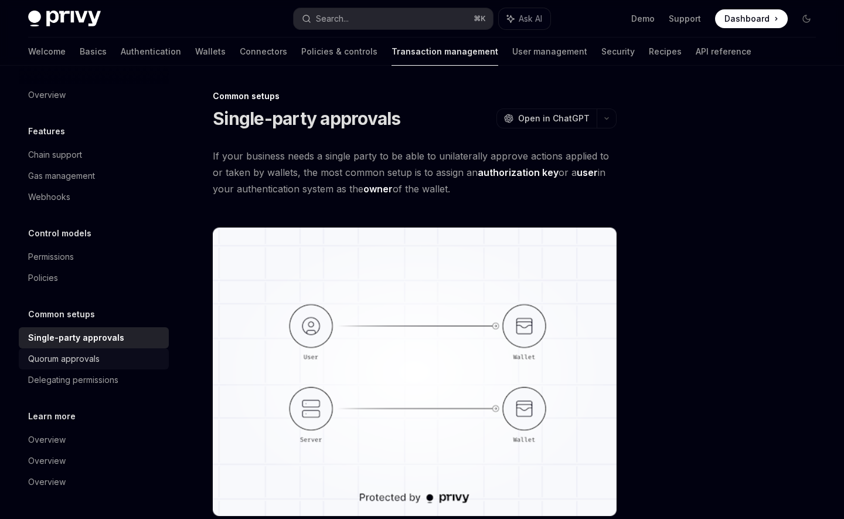
click at [54, 367] on link "Quorum approvals" at bounding box center [94, 358] width 150 height 21
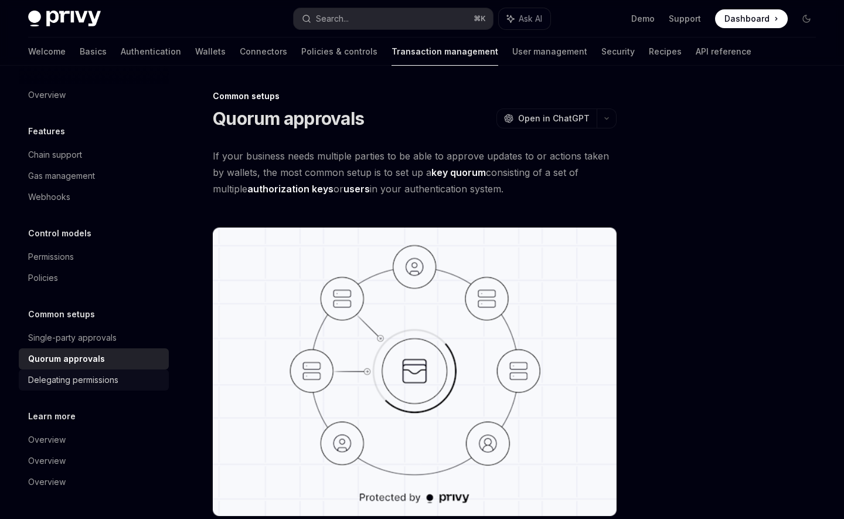
click at [66, 381] on div "Delegating permissions" at bounding box center [73, 380] width 90 height 14
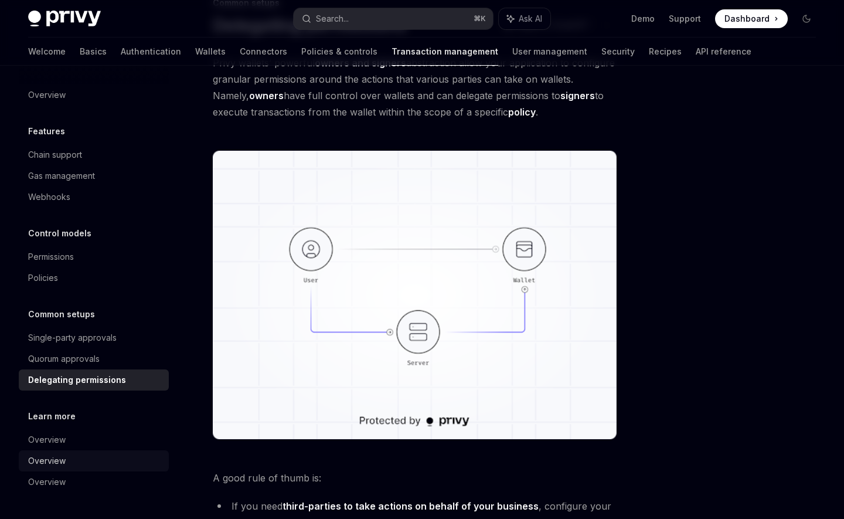
scroll to position [110, 0]
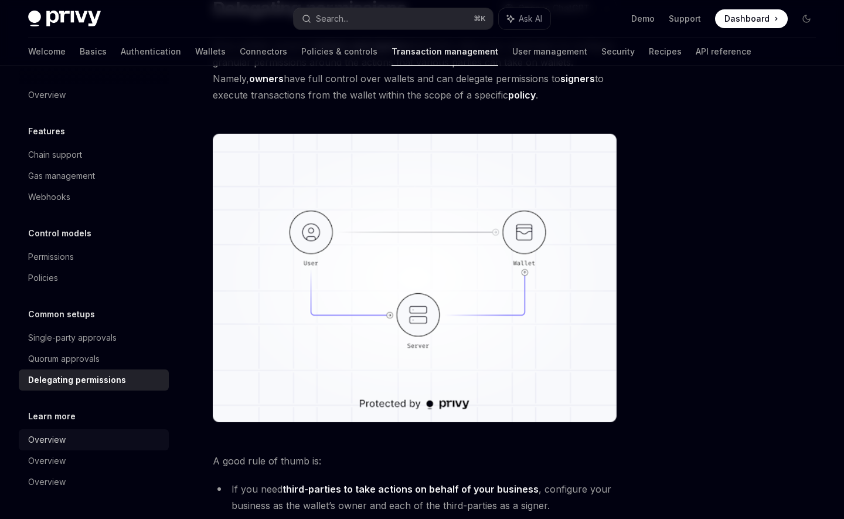
click at [62, 449] on link "Overview" at bounding box center [94, 439] width 150 height 21
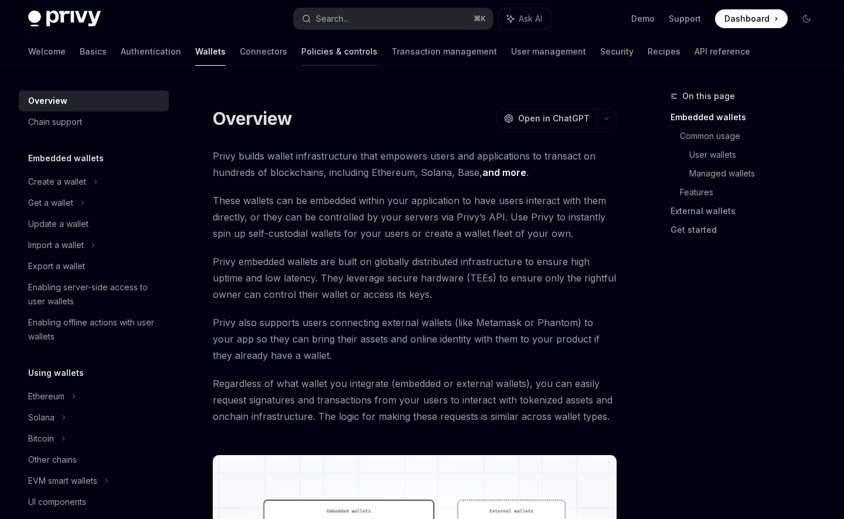
click at [301, 63] on link "Policies & controls" at bounding box center [339, 52] width 76 height 28
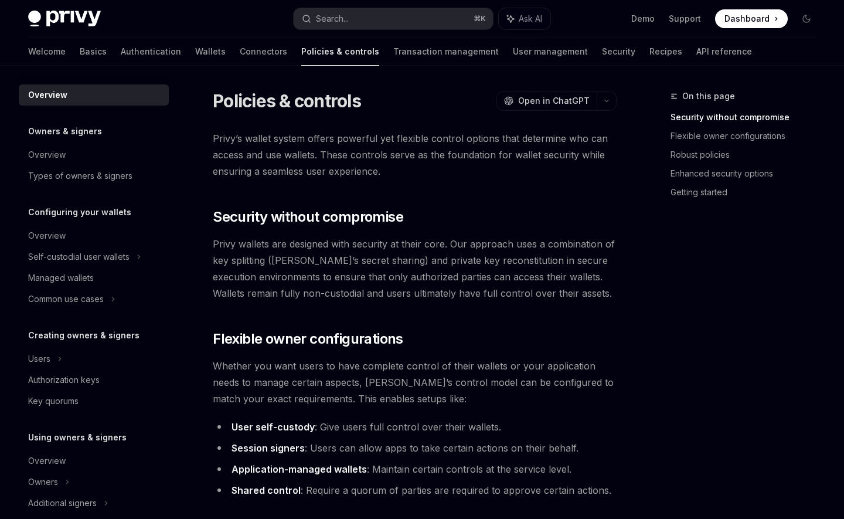
click at [327, 47] on div "Welcome Basics Authentication Wallets Connectors Policies & controls Transactio…" at bounding box center [390, 52] width 724 height 28
click at [393, 49] on link "Transaction management" at bounding box center [446, 52] width 106 height 28
type textarea "*"
